Goal: Transaction & Acquisition: Purchase product/service

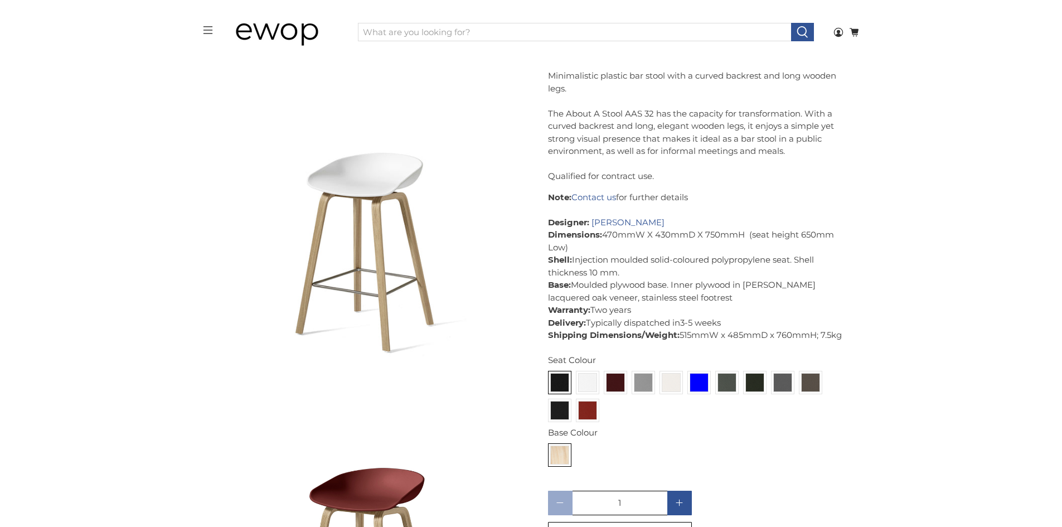
scroll to position [392, 0]
click at [566, 381] on img at bounding box center [560, 383] width 18 height 18
click at [0, 0] on input "radio" at bounding box center [0, 0] width 0 height 0
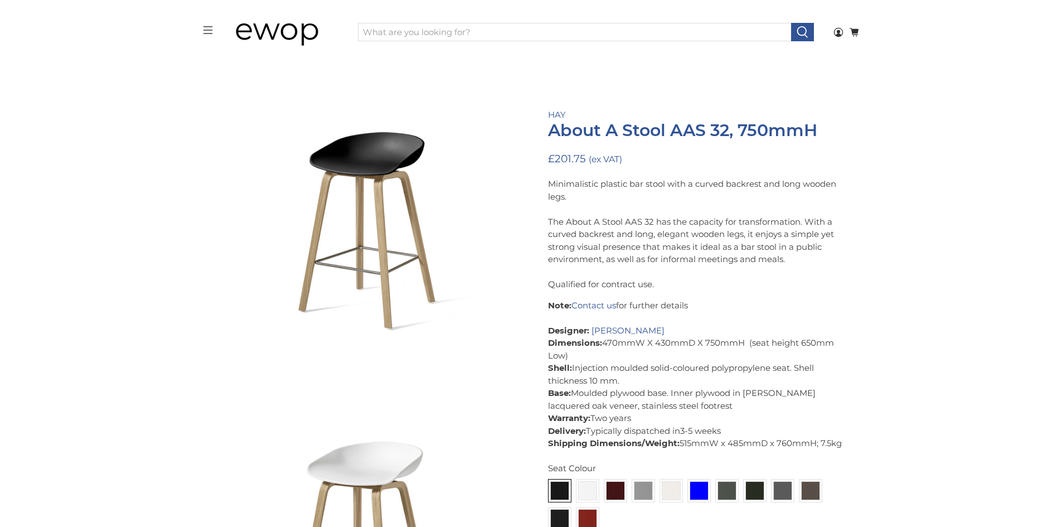
scroll to position [238, 0]
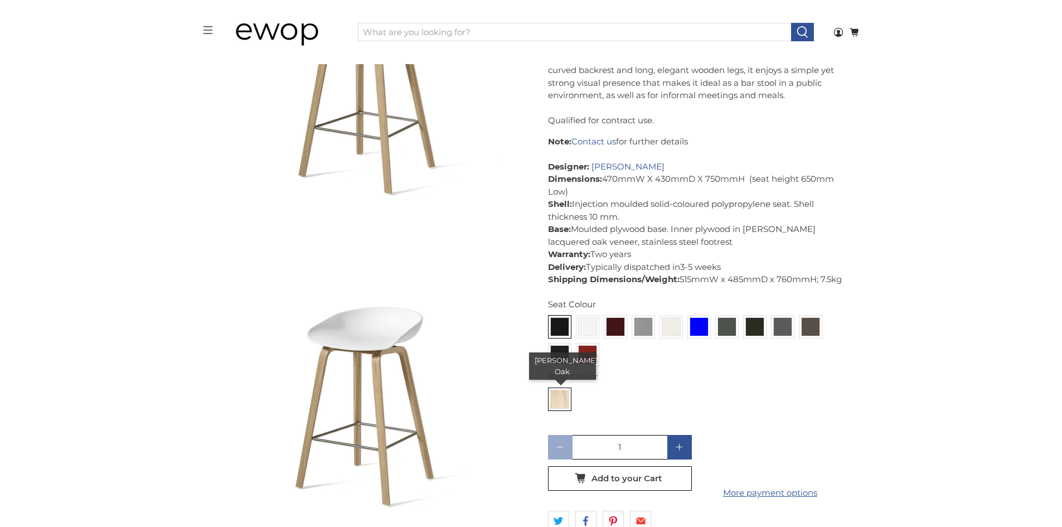
click at [556, 397] on img at bounding box center [560, 399] width 18 height 18
click at [0, 0] on input "radio" at bounding box center [0, 0] width 0 height 0
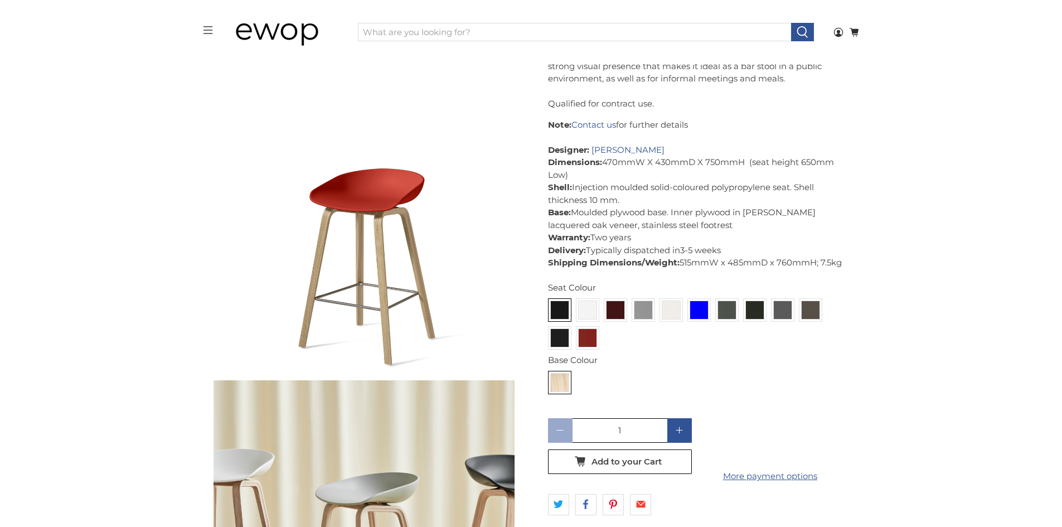
scroll to position [3360, 0]
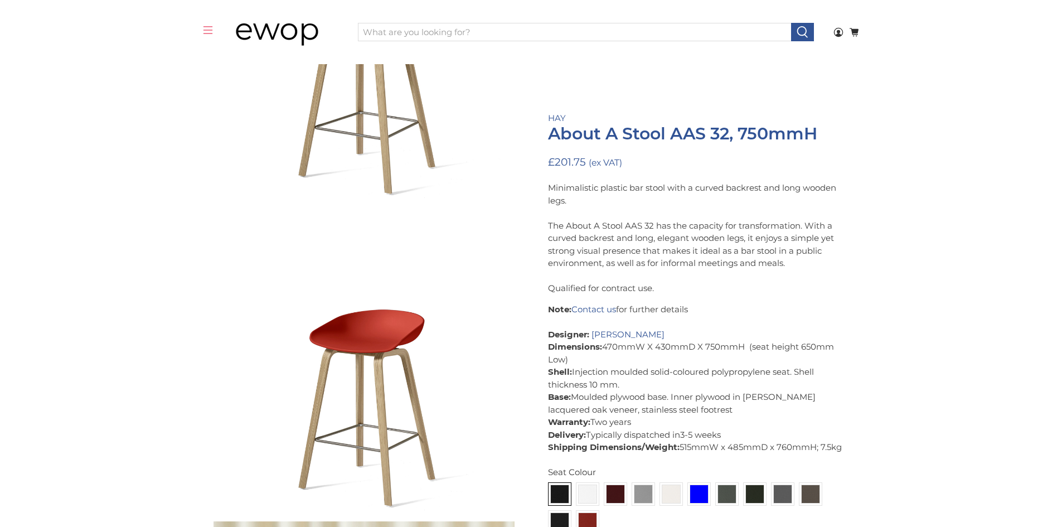
click at [205, 31] on icon "menu" at bounding box center [208, 30] width 10 height 10
click at [201, 31] on div "menu Ewop Login 0 Cart Shopping Cart 0 Your Cart is Empty Continue Shopping Sho…" at bounding box center [531, 32] width 669 height 64
click at [203, 31] on div "menu Ewop Login 0 Cart Shopping Cart 0 Your Cart is Empty Continue Shopping Sho…" at bounding box center [531, 32] width 669 height 64
click at [255, 34] on img at bounding box center [285, 32] width 111 height 56
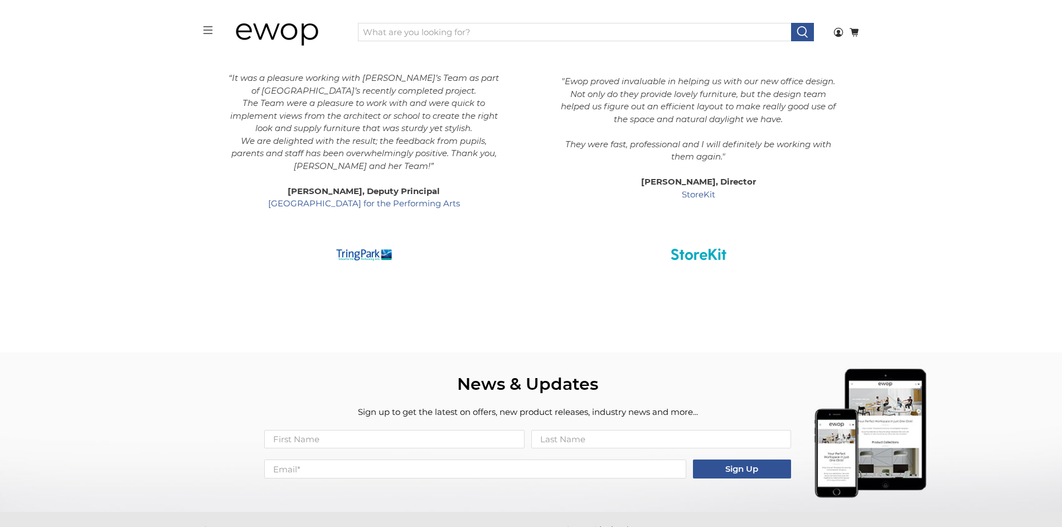
scroll to position [2120, 0]
